Goal: Information Seeking & Learning: Learn about a topic

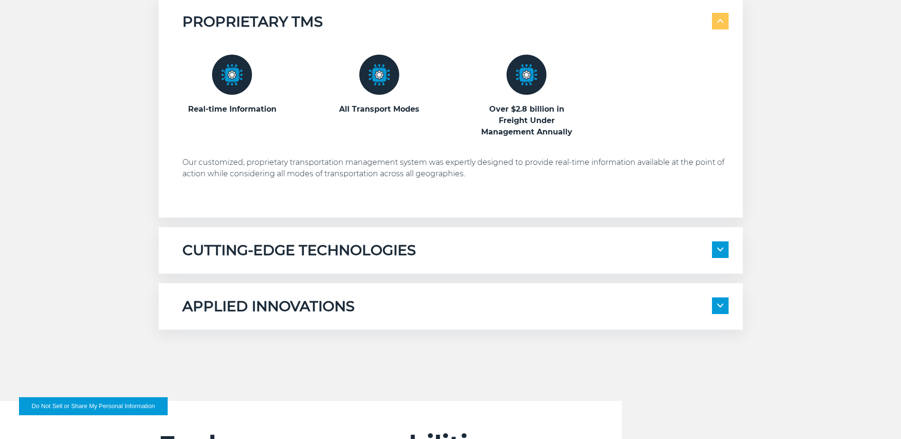
scroll to position [570, 0]
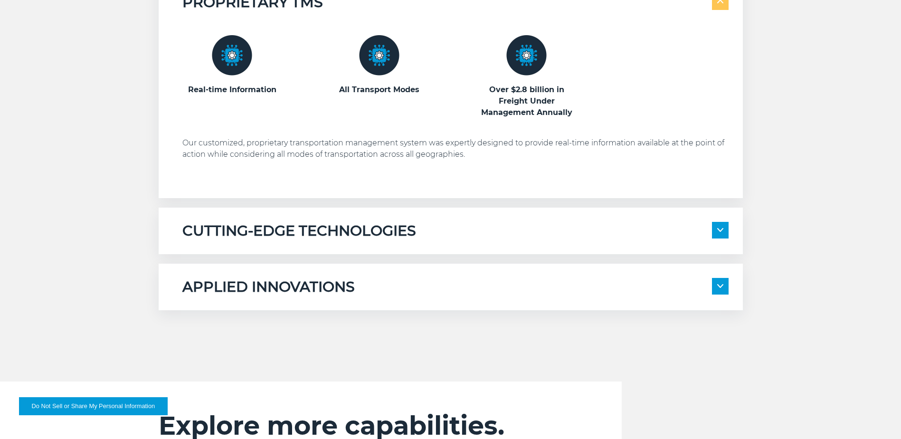
click at [724, 235] on span at bounding box center [720, 230] width 17 height 17
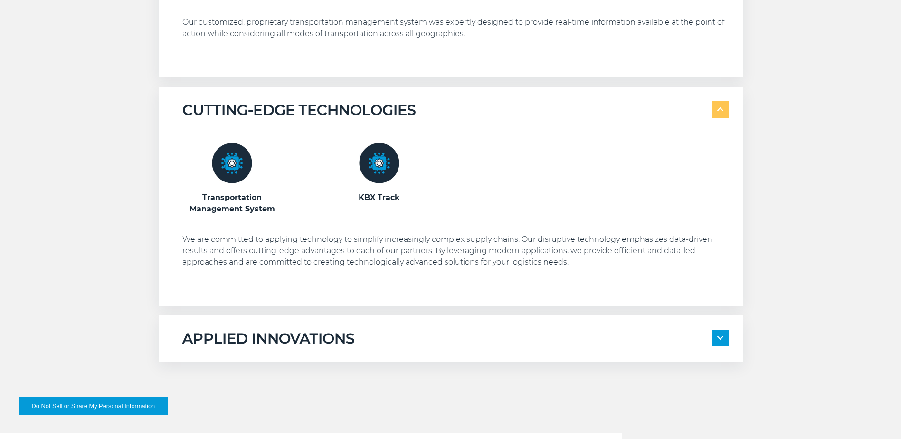
scroll to position [712, 0]
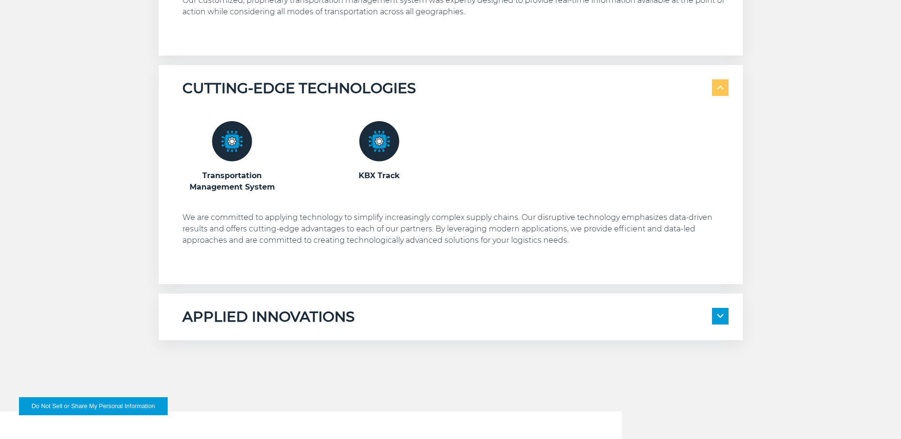
click at [721, 313] on span at bounding box center [720, 316] width 17 height 17
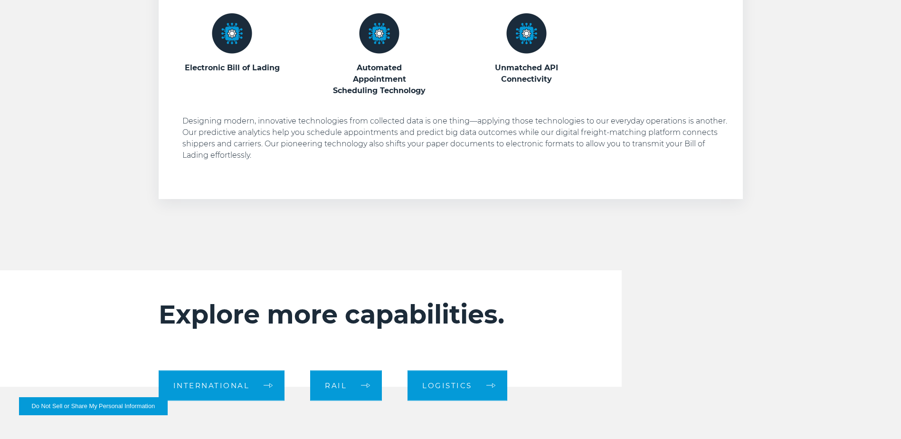
scroll to position [1187, 0]
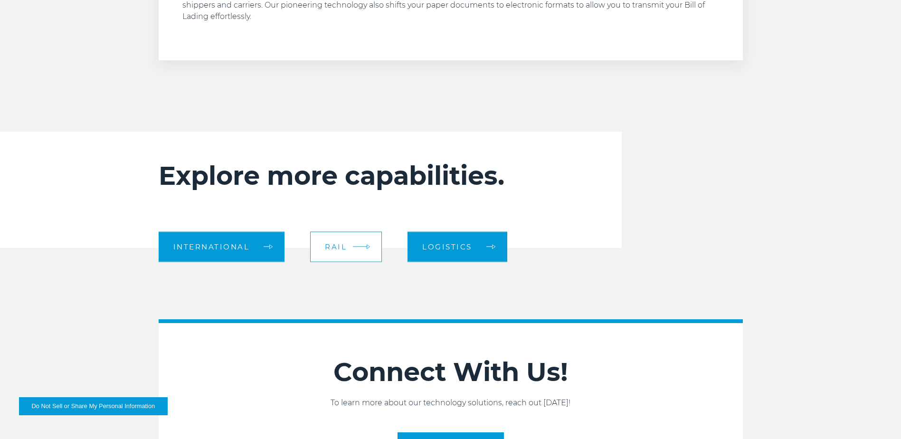
click at [374, 249] on link "Rail" at bounding box center [346, 246] width 72 height 30
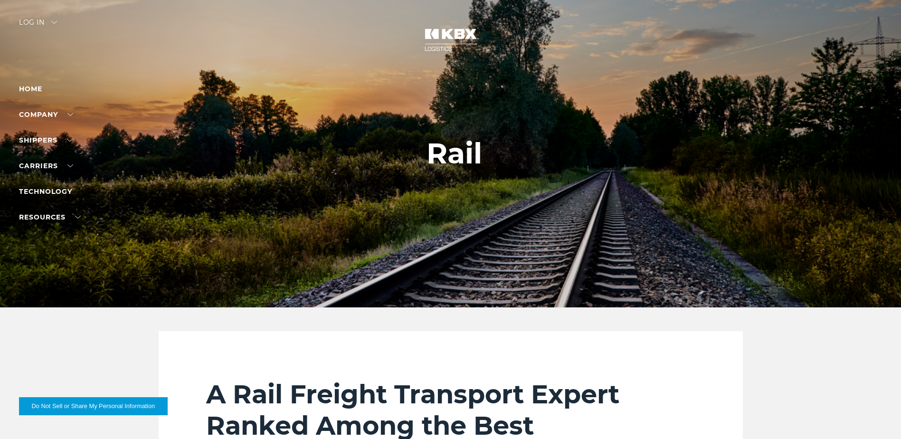
scroll to position [190, 0]
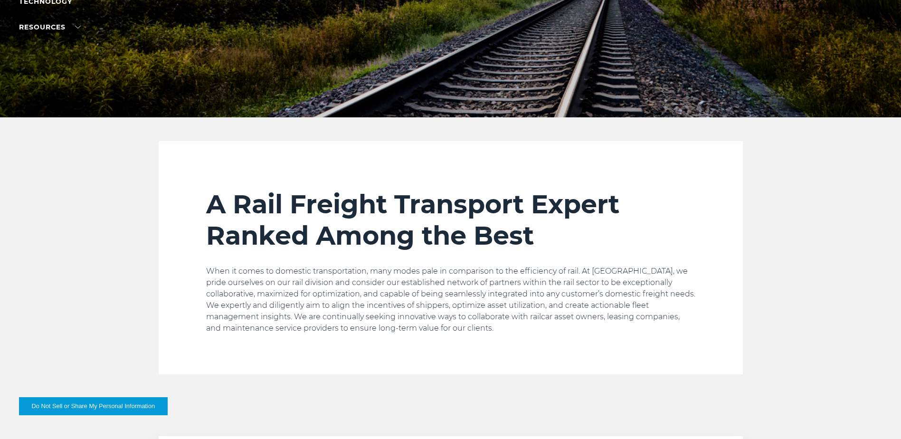
drag, startPoint x: 317, startPoint y: 213, endPoint x: 562, endPoint y: 231, distance: 245.2
click at [562, 231] on h2 "A Rail Freight Transport Expert Ranked Among the Best" at bounding box center [450, 220] width 489 height 63
drag, startPoint x: 562, startPoint y: 231, endPoint x: 553, endPoint y: 231, distance: 8.6
click at [553, 231] on h2 "A Rail Freight Transport Expert Ranked Among the Best" at bounding box center [450, 220] width 489 height 63
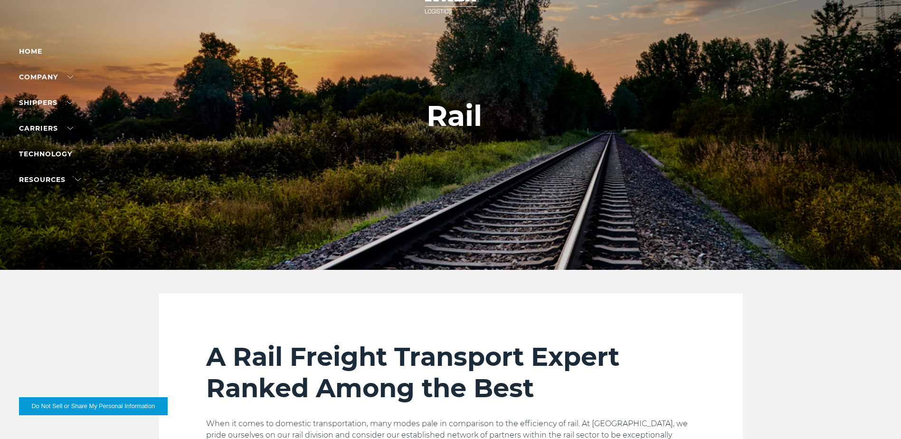
scroll to position [0, 0]
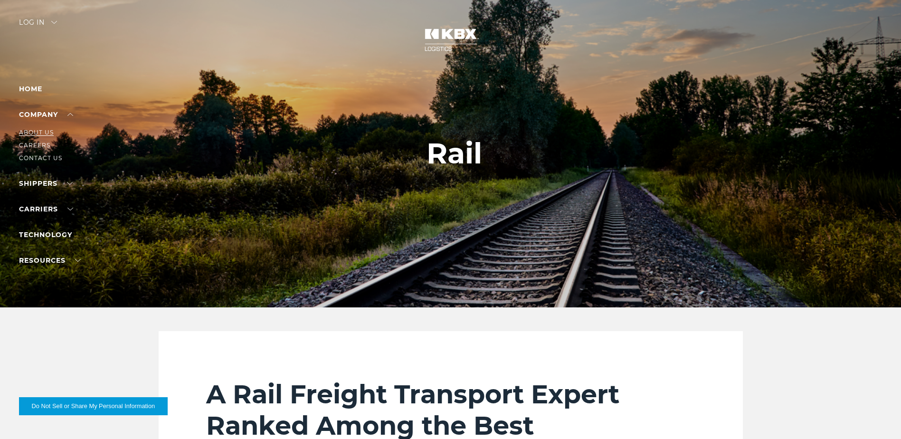
click at [47, 133] on link "About Us" at bounding box center [36, 132] width 35 height 7
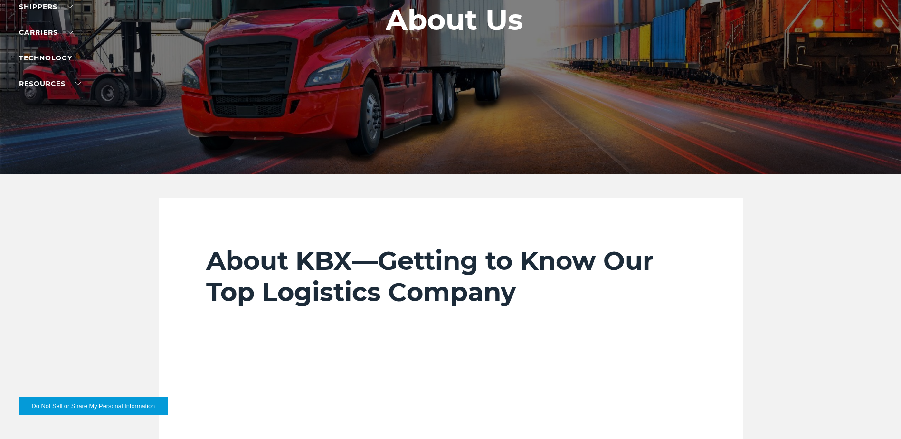
scroll to position [142, 0]
